Goal: Task Accomplishment & Management: Manage account settings

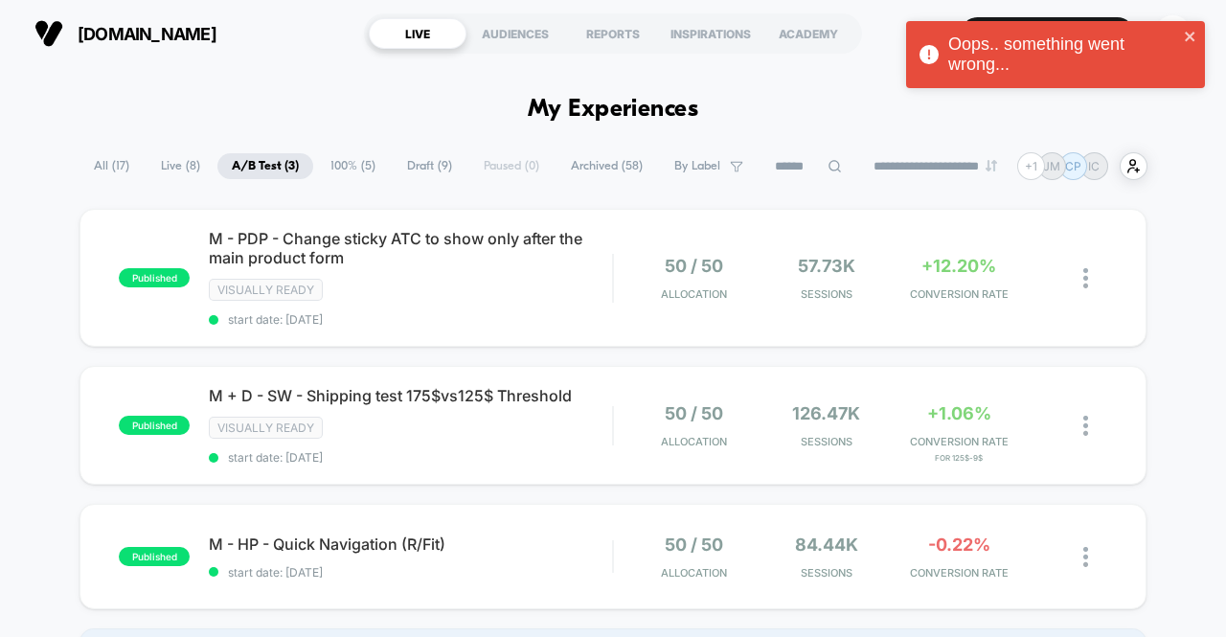
click at [1180, 38] on div "Oops.. something went wrong..." at bounding box center [1049, 55] width 270 height 52
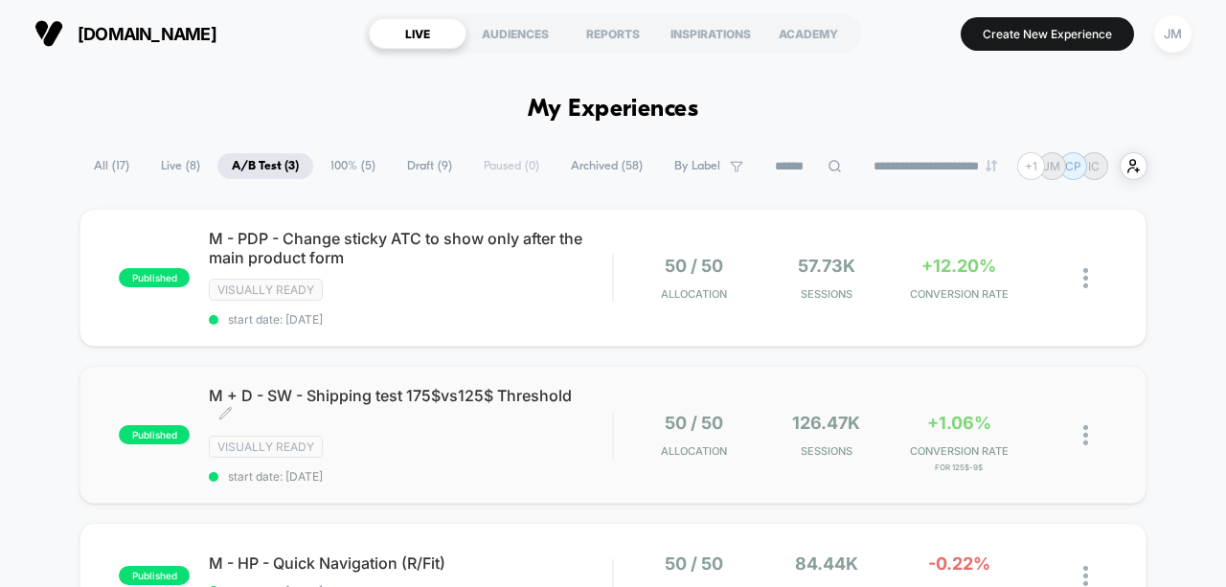
click at [523, 417] on span "M + D - SW - Shipping test 175$vs125$ Threshold Click to edit experience details" at bounding box center [410, 405] width 403 height 38
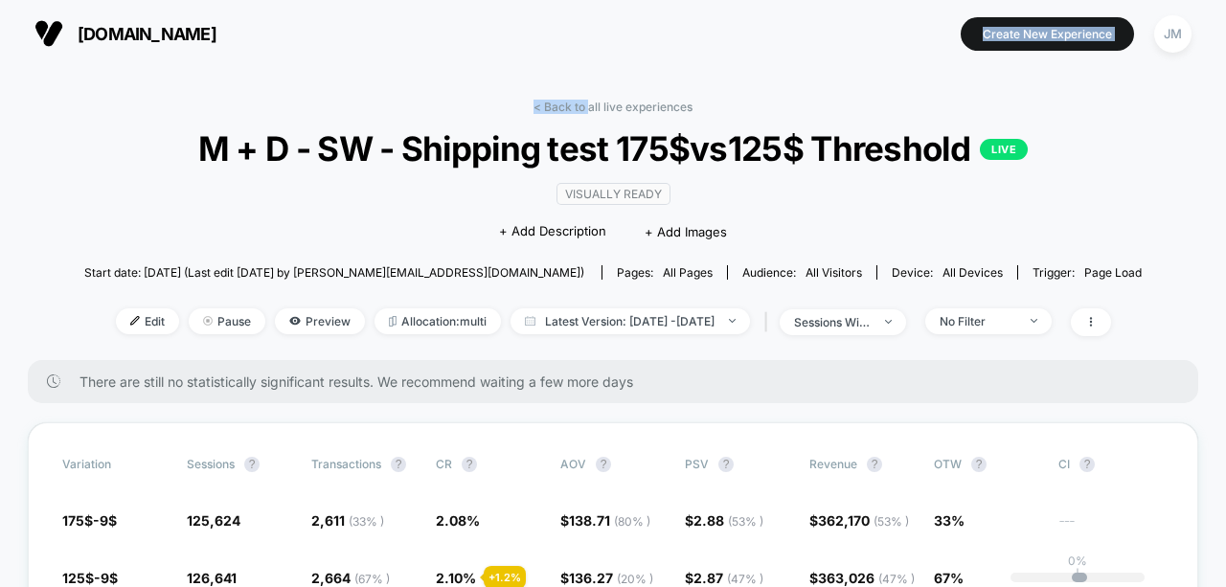
drag, startPoint x: 588, startPoint y: 106, endPoint x: 793, endPoint y: 61, distance: 209.9
click at [793, 61] on div "[DOMAIN_NAME] Create New Experience JM [DOMAIN_NAME] < Back to all live experie…" at bounding box center [613, 293] width 1226 height 587
click at [793, 61] on div "[DOMAIN_NAME] Create New Experience JM" at bounding box center [613, 33] width 1226 height 67
click at [607, 108] on link "< Back to all live experiences" at bounding box center [613, 107] width 159 height 14
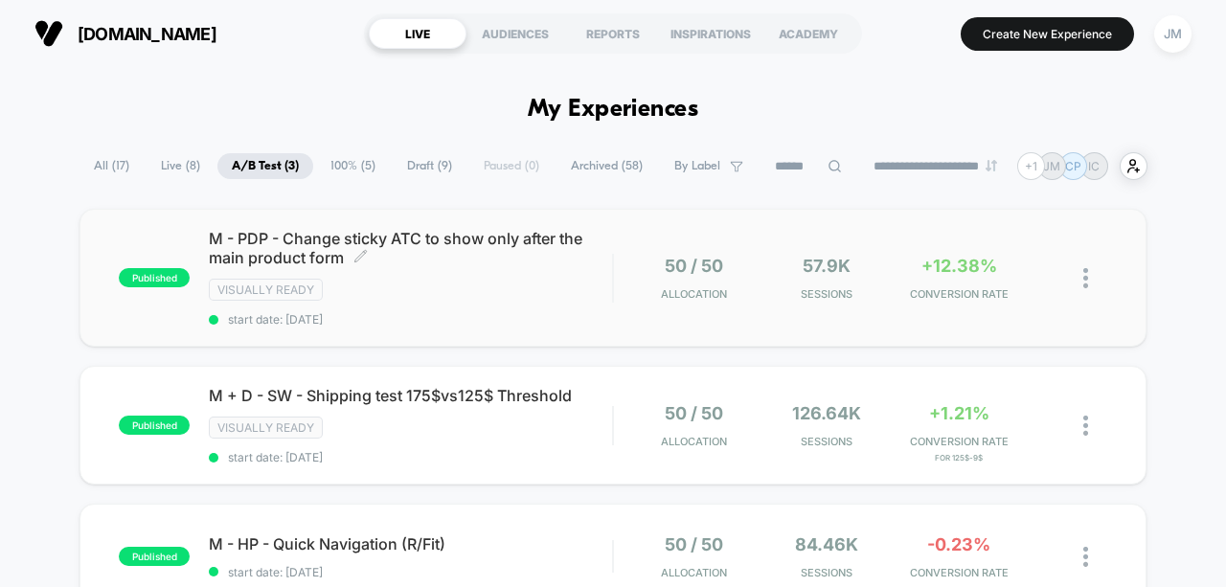
click at [510, 262] on span "M - PDP - Change sticky ATC to show only after the main product form Click to e…" at bounding box center [410, 248] width 403 height 38
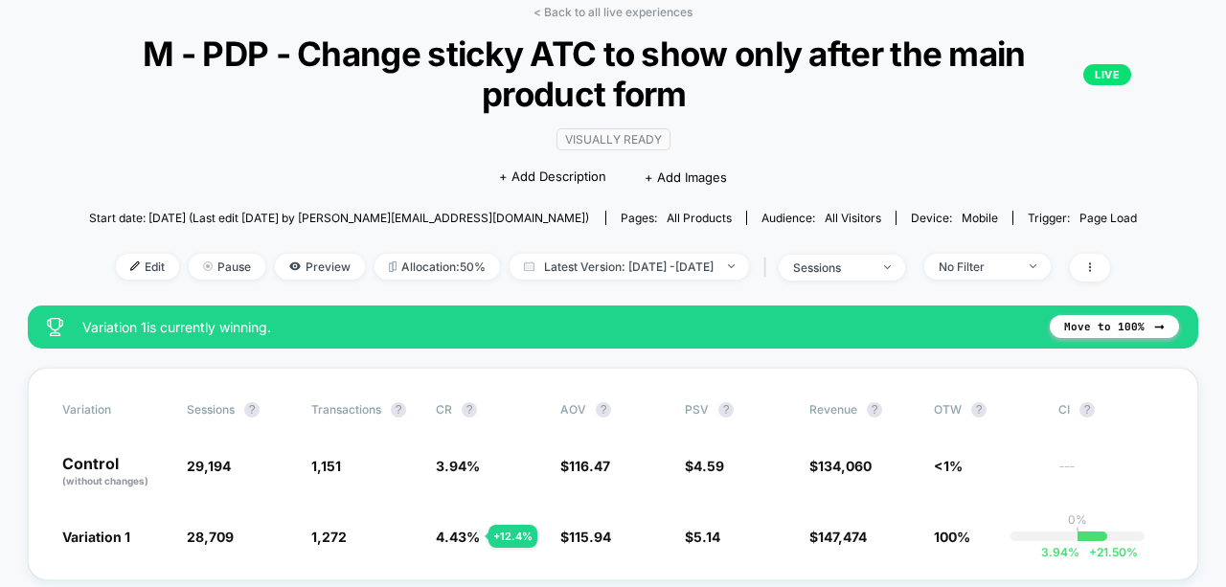
scroll to position [96, 0]
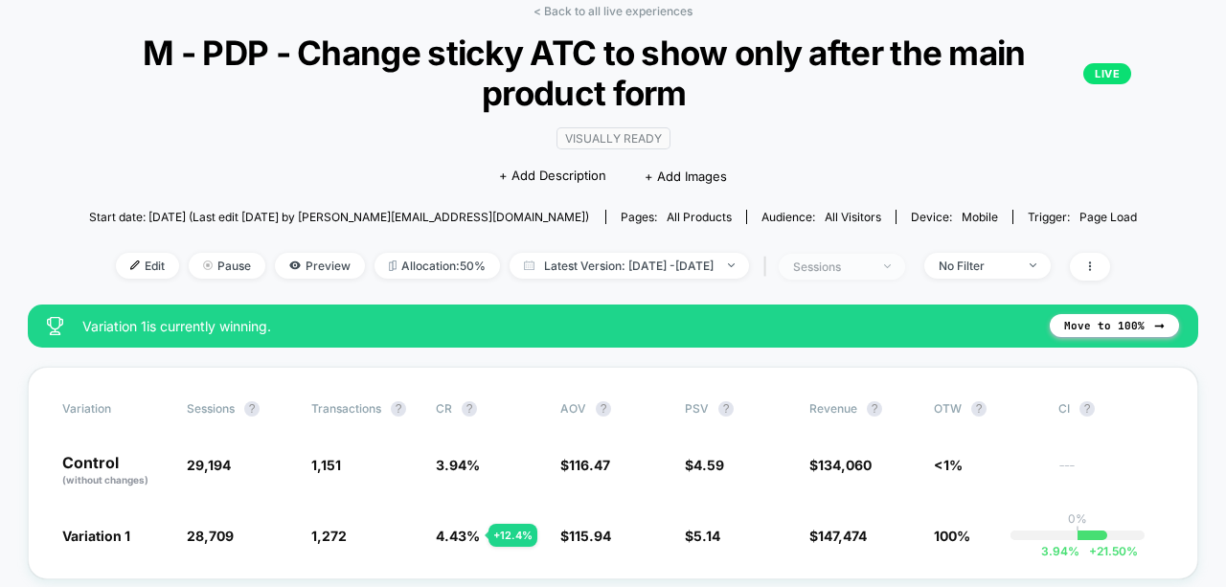
click at [855, 265] on div "sessions" at bounding box center [831, 267] width 77 height 14
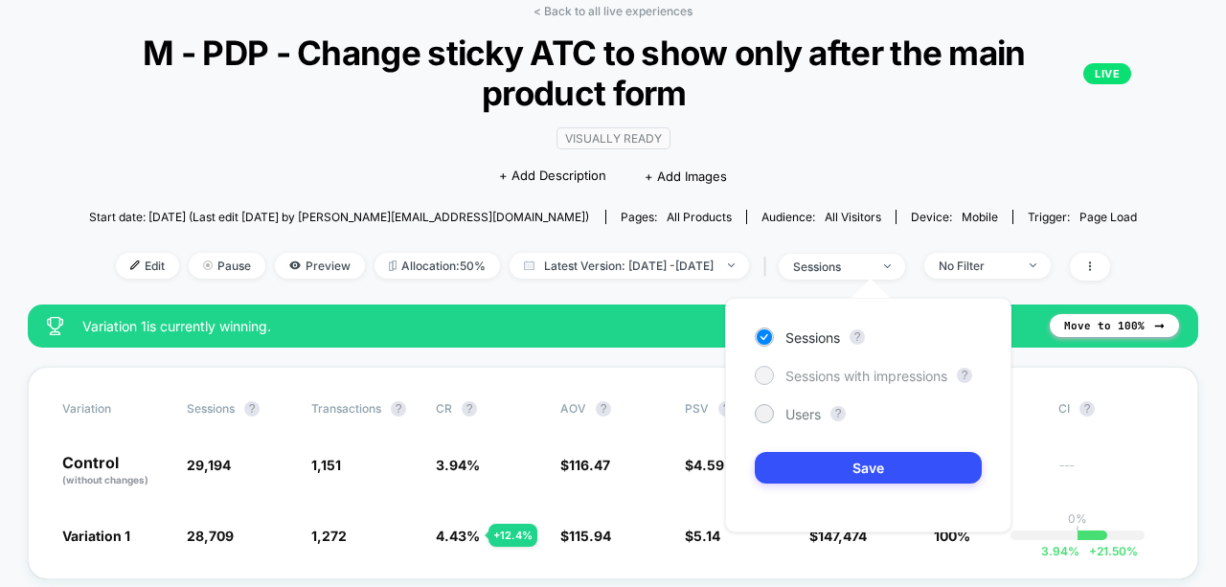
click at [889, 374] on span "Sessions with impressions" at bounding box center [867, 376] width 162 height 16
click at [956, 102] on span "M - PDP - Change sticky ATC to show only after the main product form LIVE" at bounding box center [613, 73] width 1037 height 80
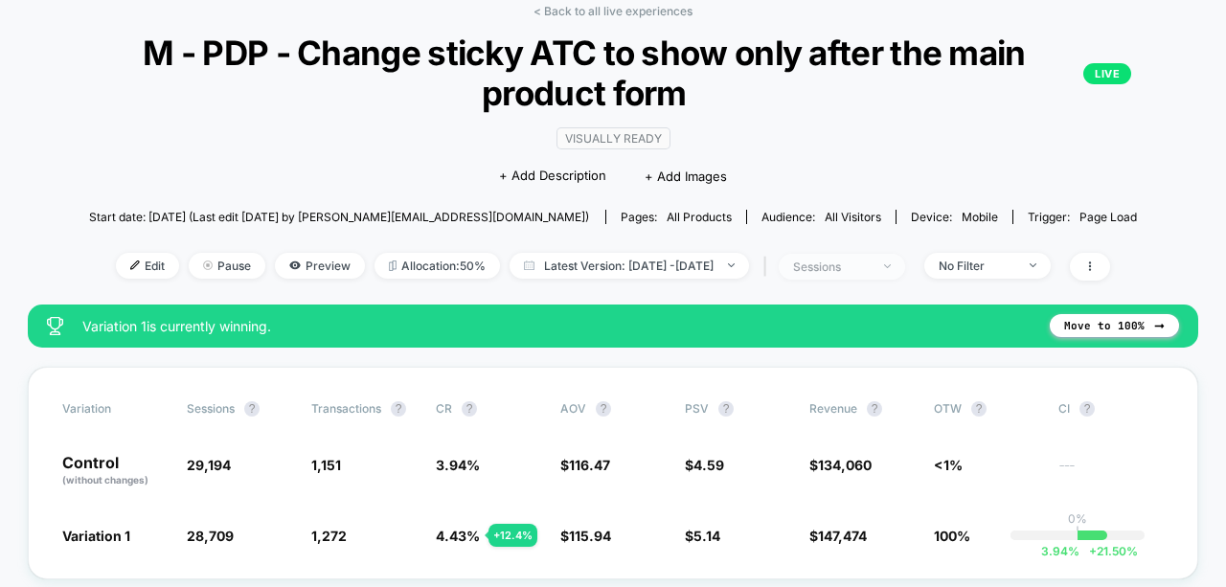
click at [905, 270] on span "sessions" at bounding box center [842, 267] width 126 height 26
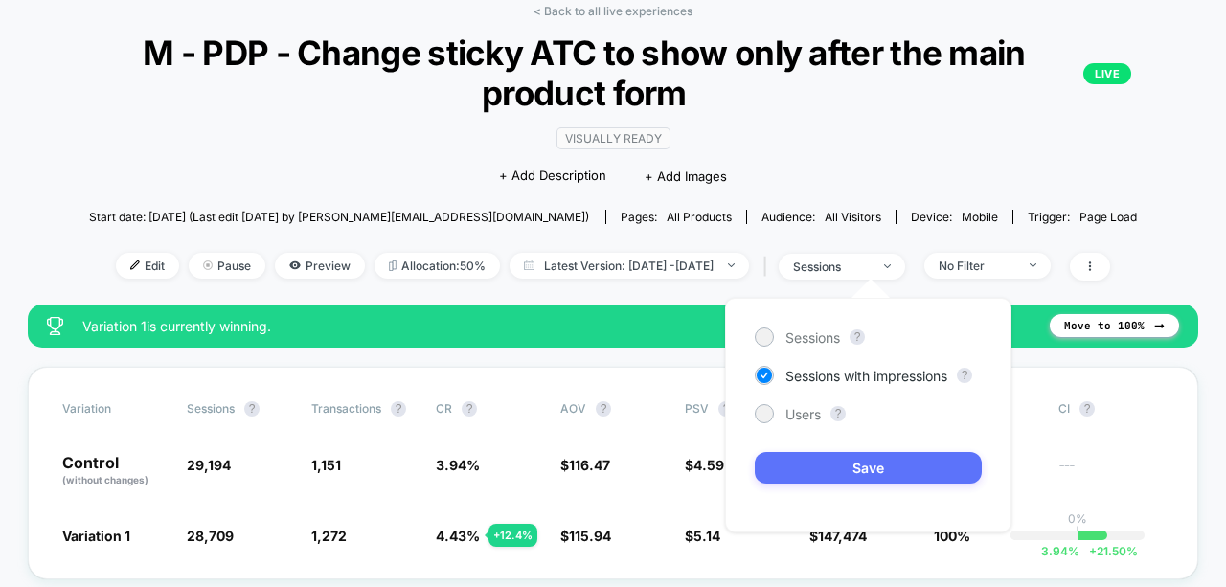
click at [885, 470] on button "Save" at bounding box center [868, 468] width 227 height 32
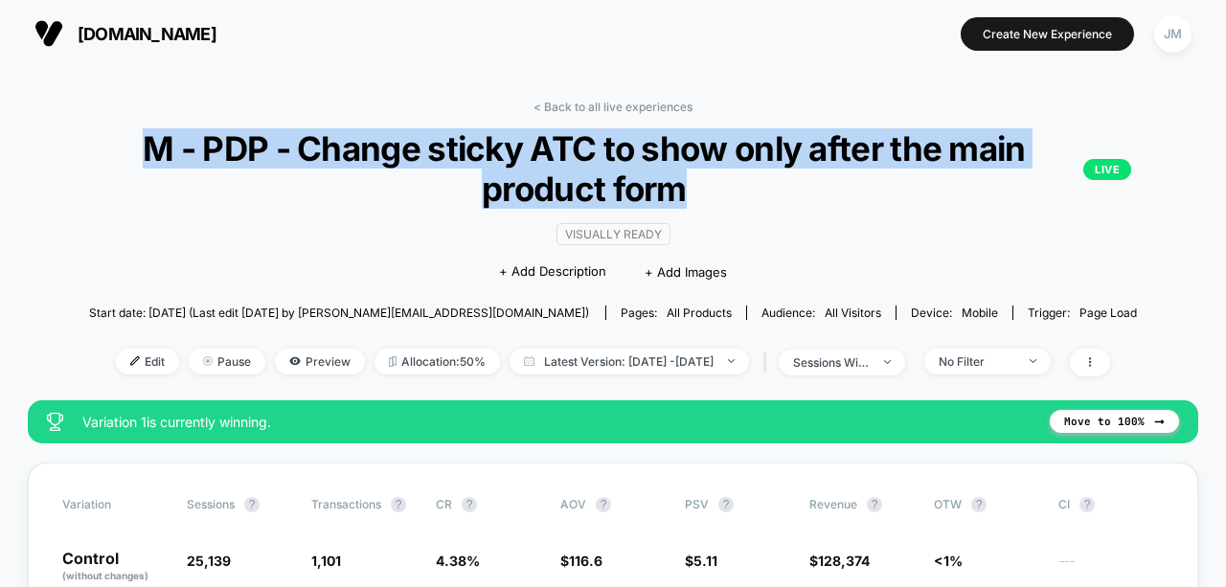
drag, startPoint x: 137, startPoint y: 147, endPoint x: 1092, endPoint y: 204, distance: 957.0
click at [1092, 204] on span "M - PDP - Change sticky ATC to show only after the main product form LIVE" at bounding box center [613, 168] width 1037 height 80
click at [819, 202] on span "M - PDP - Change sticky ATC to show only after the main product form LIVE" at bounding box center [613, 168] width 1037 height 80
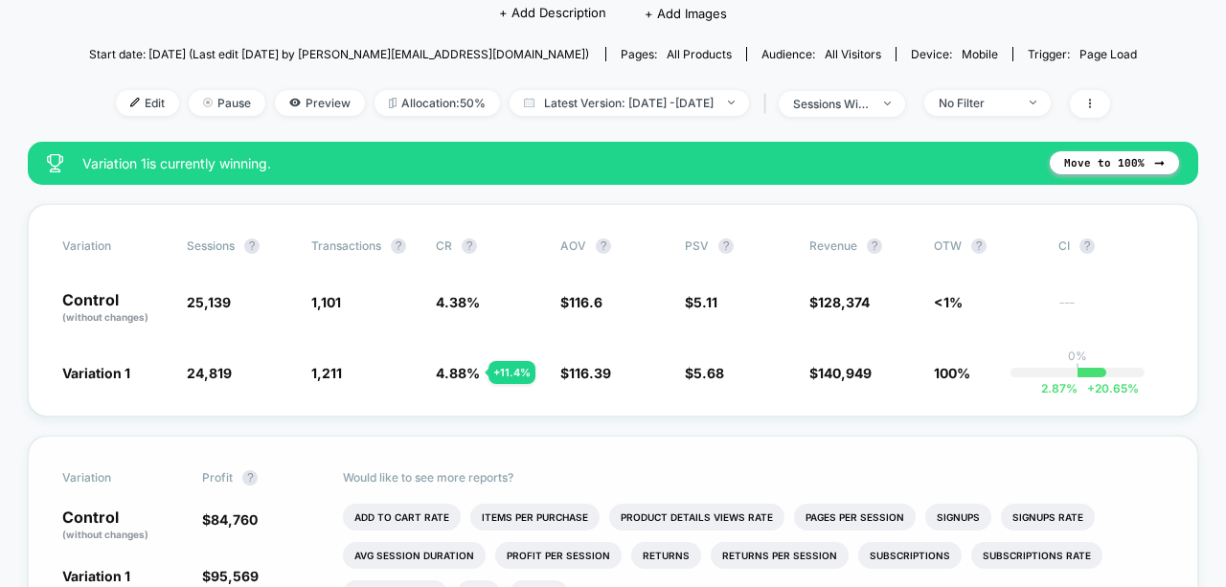
scroll to position [287, 0]
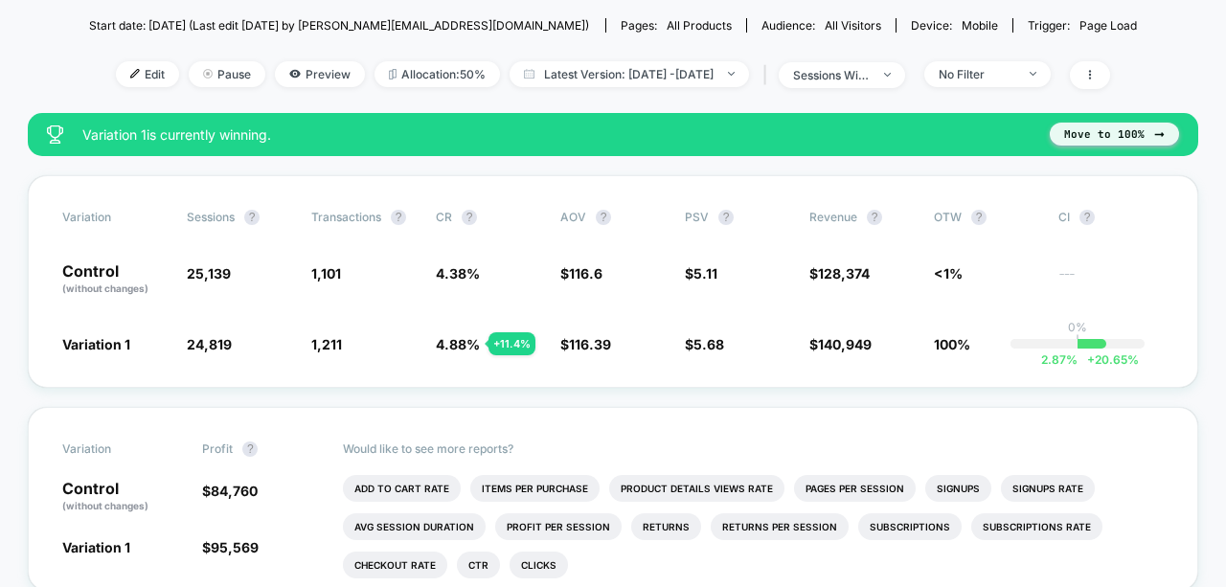
click at [1144, 136] on button "Move to 100%" at bounding box center [1114, 134] width 129 height 23
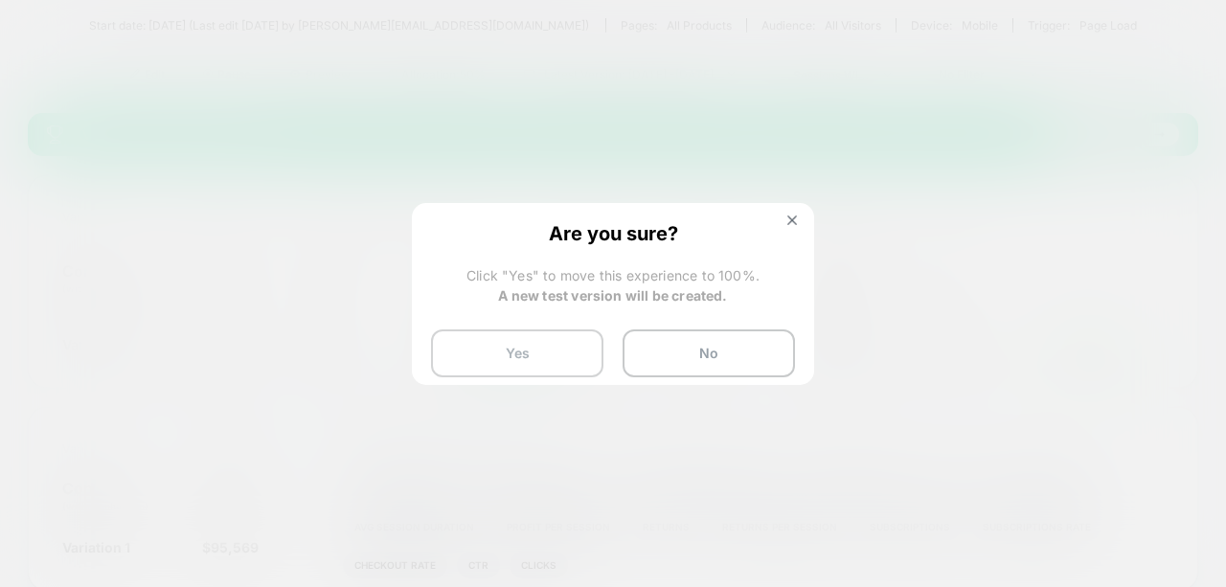
click at [529, 364] on button "Yes" at bounding box center [517, 354] width 172 height 48
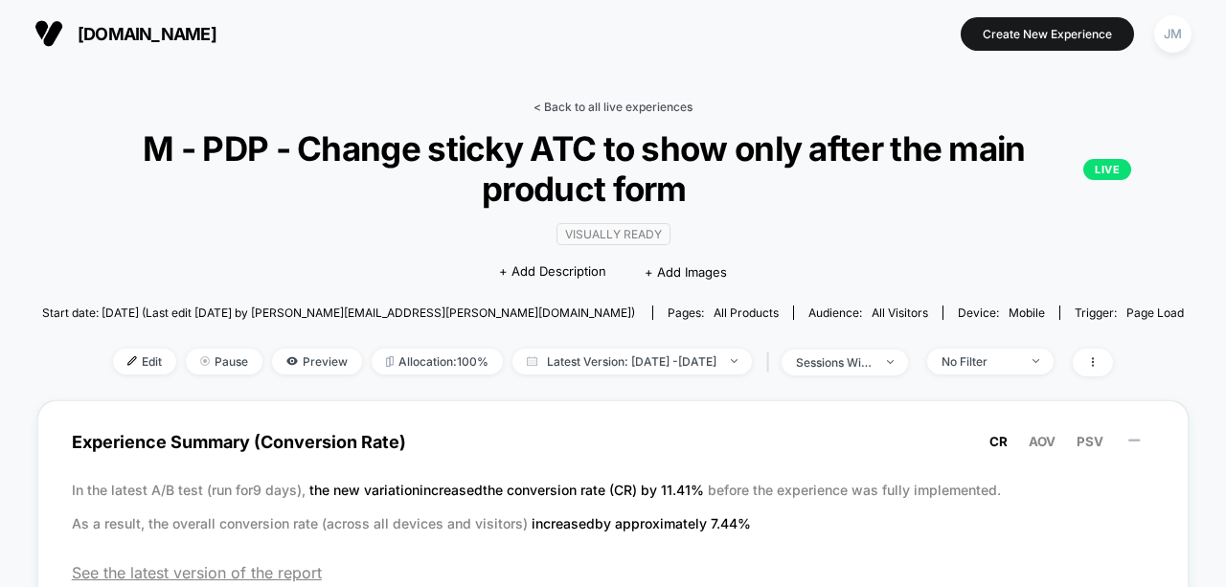
click at [611, 104] on link "< Back to all live experiences" at bounding box center [613, 107] width 159 height 14
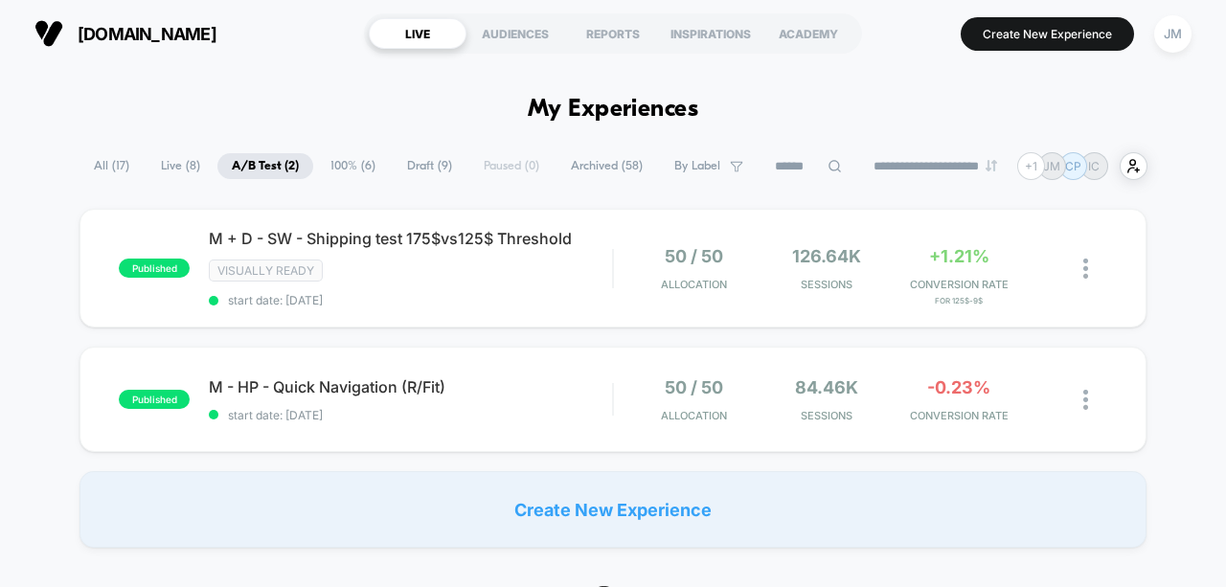
click at [404, 167] on span "Draft ( 9 )" at bounding box center [430, 166] width 74 height 26
